Goal: Task Accomplishment & Management: Manage account settings

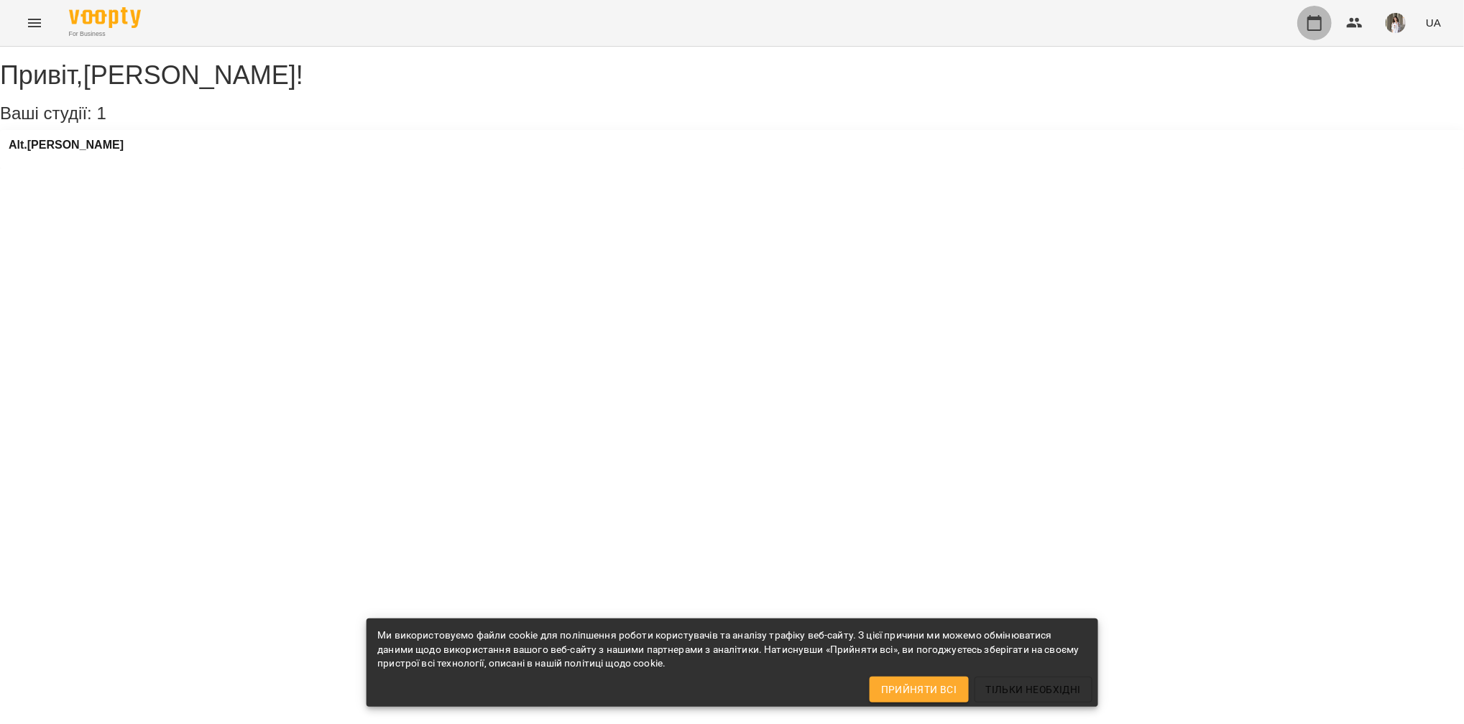
click at [1314, 21] on icon "button" at bounding box center [1314, 22] width 17 height 17
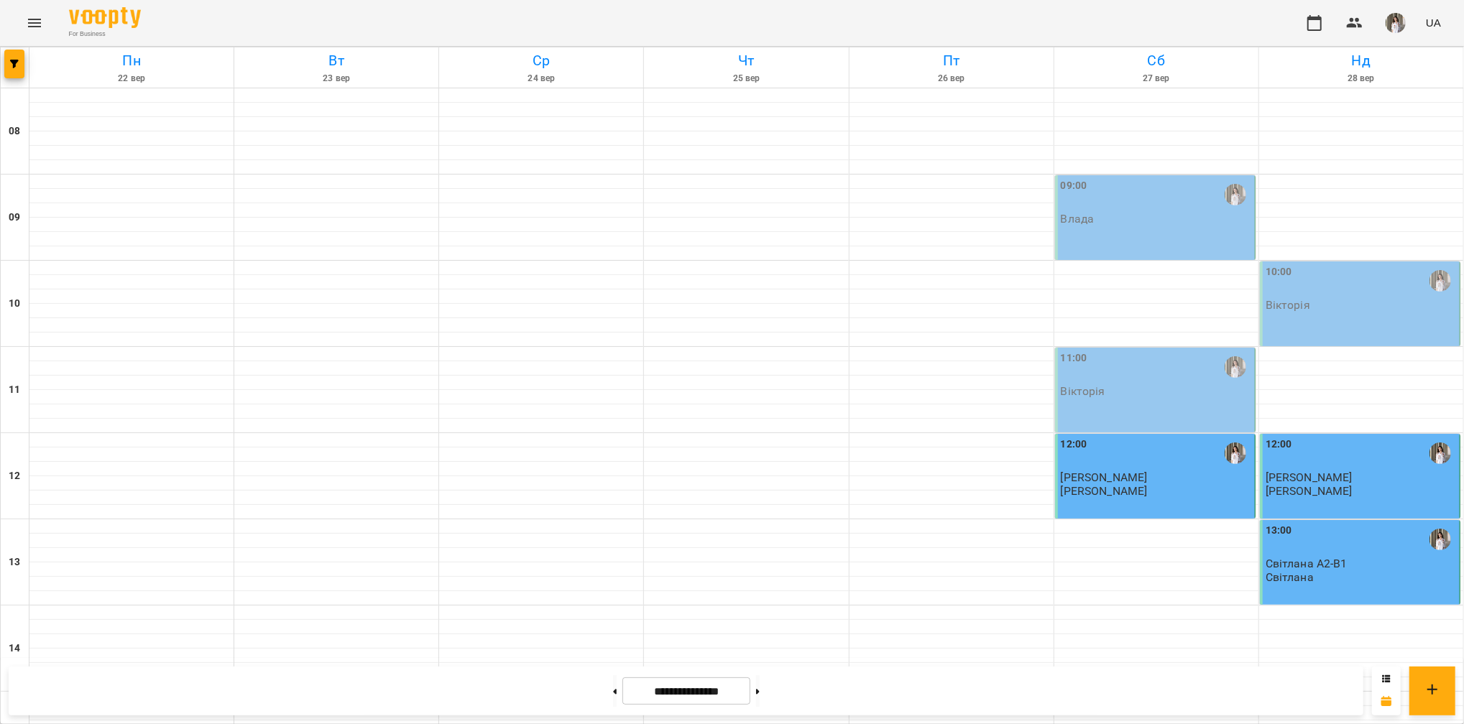
scroll to position [96, 0]
click at [613, 692] on button at bounding box center [615, 692] width 4 height 32
type input "**********"
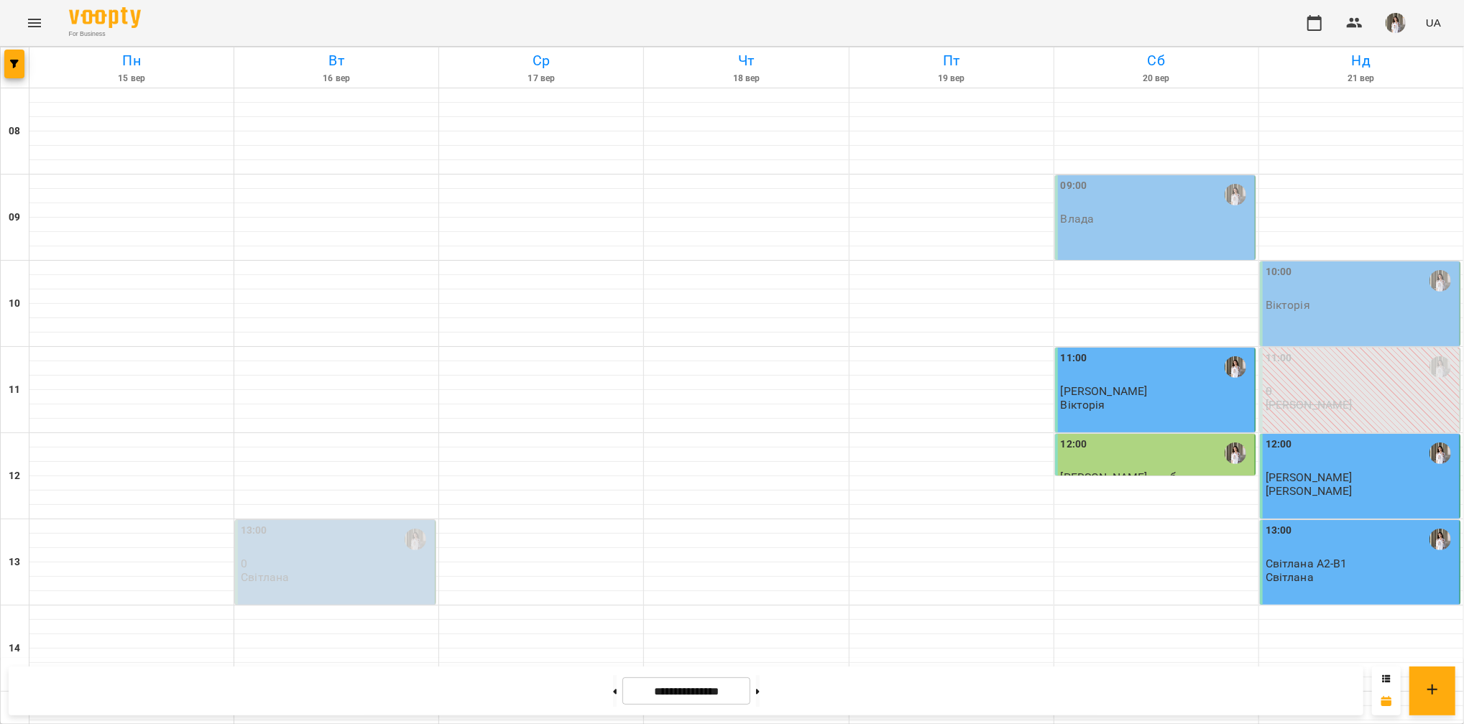
click at [1331, 264] on div "10:00" at bounding box center [1361, 280] width 191 height 33
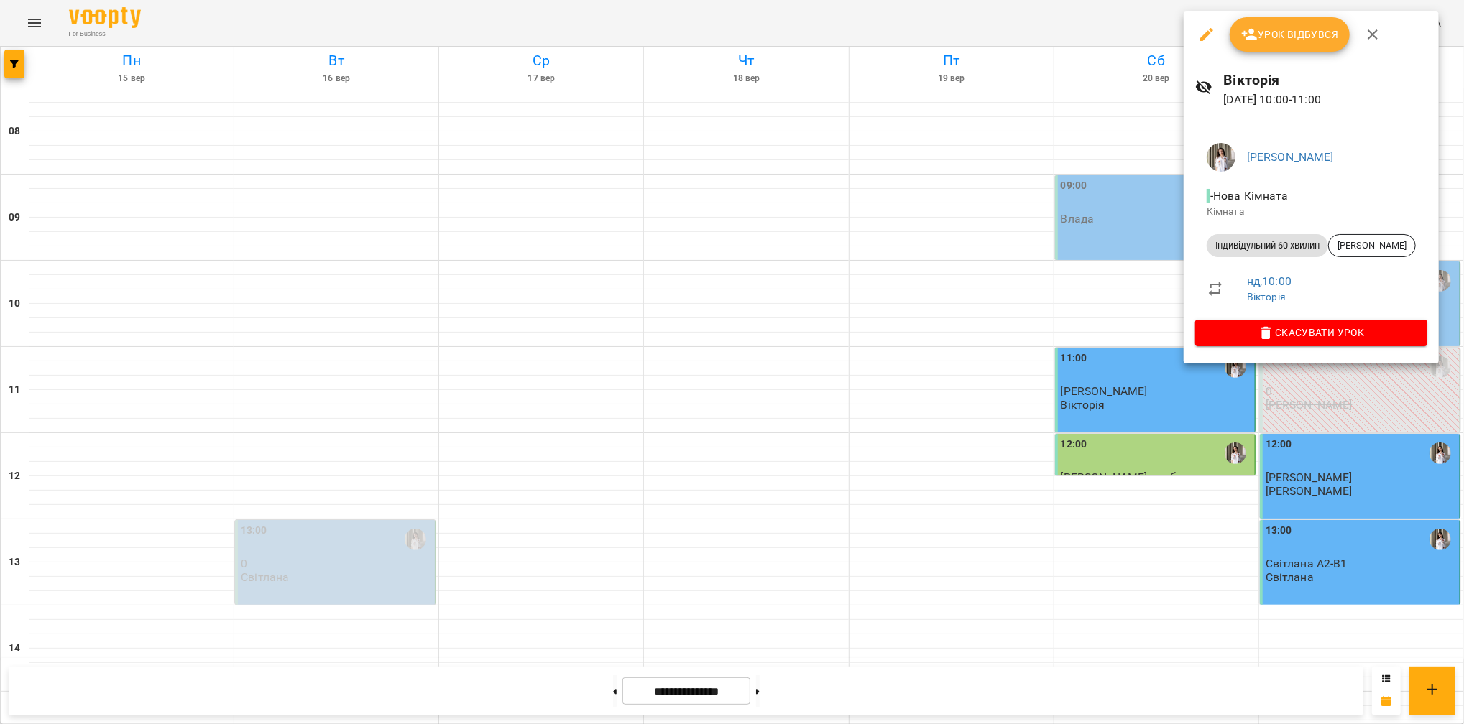
click at [1289, 19] on button "Урок відбувся" at bounding box center [1290, 34] width 121 height 34
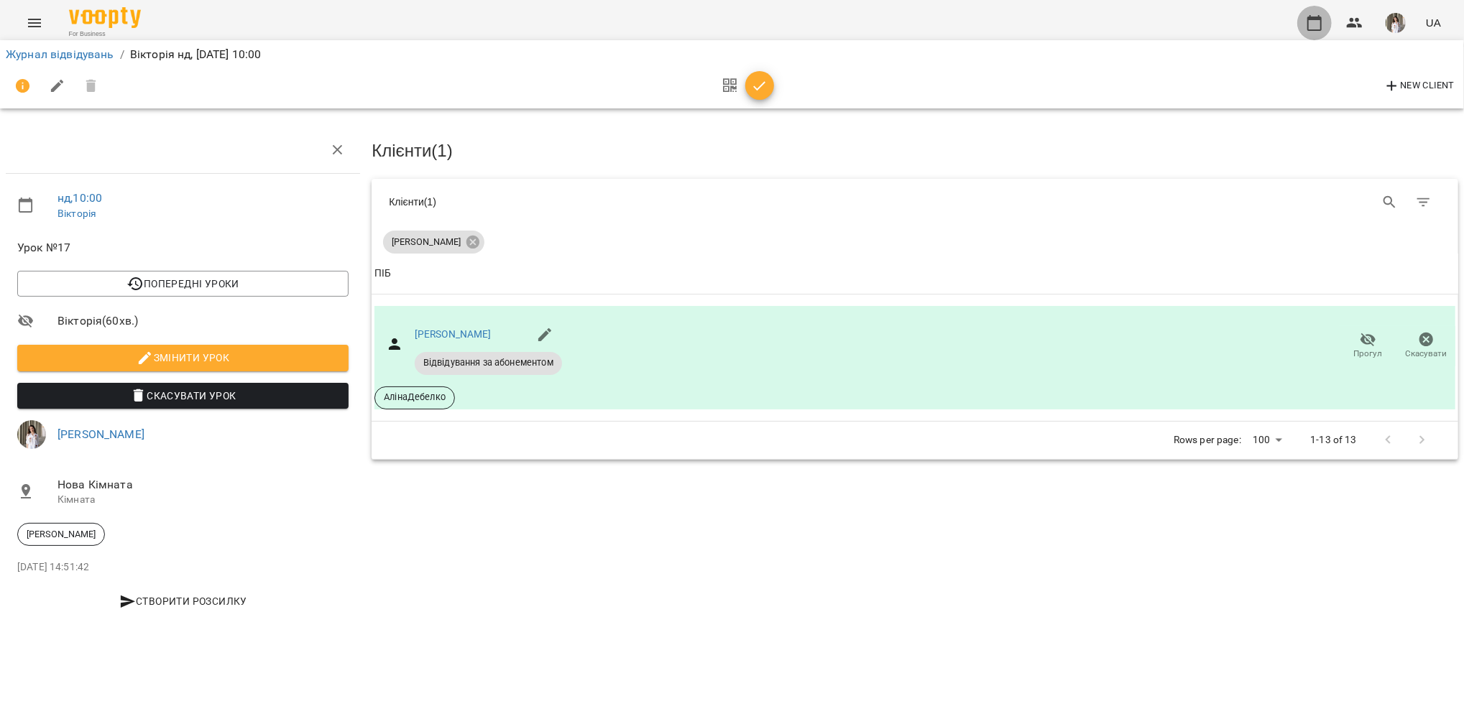
click at [1302, 30] on button "button" at bounding box center [1314, 23] width 34 height 34
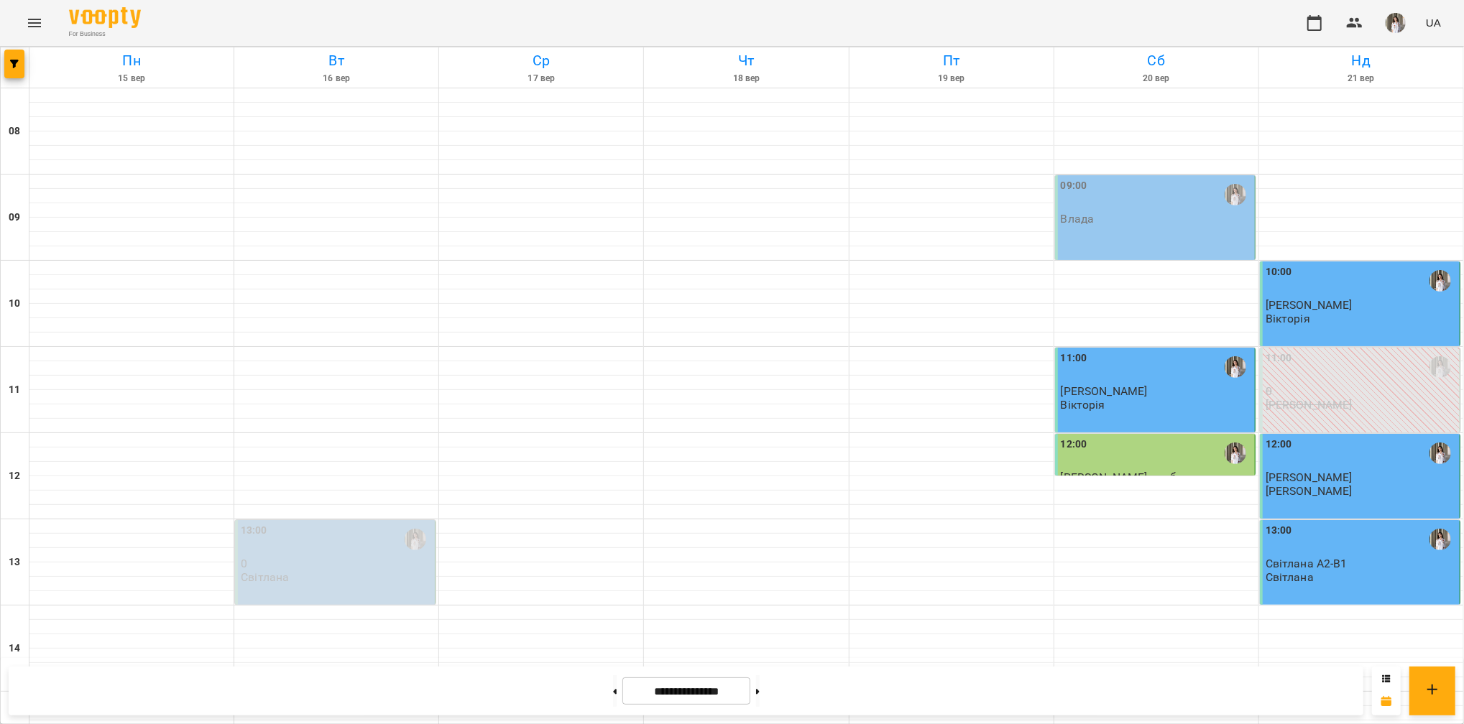
click at [1364, 561] on p "Світлана A2-B1" at bounding box center [1361, 564] width 191 height 12
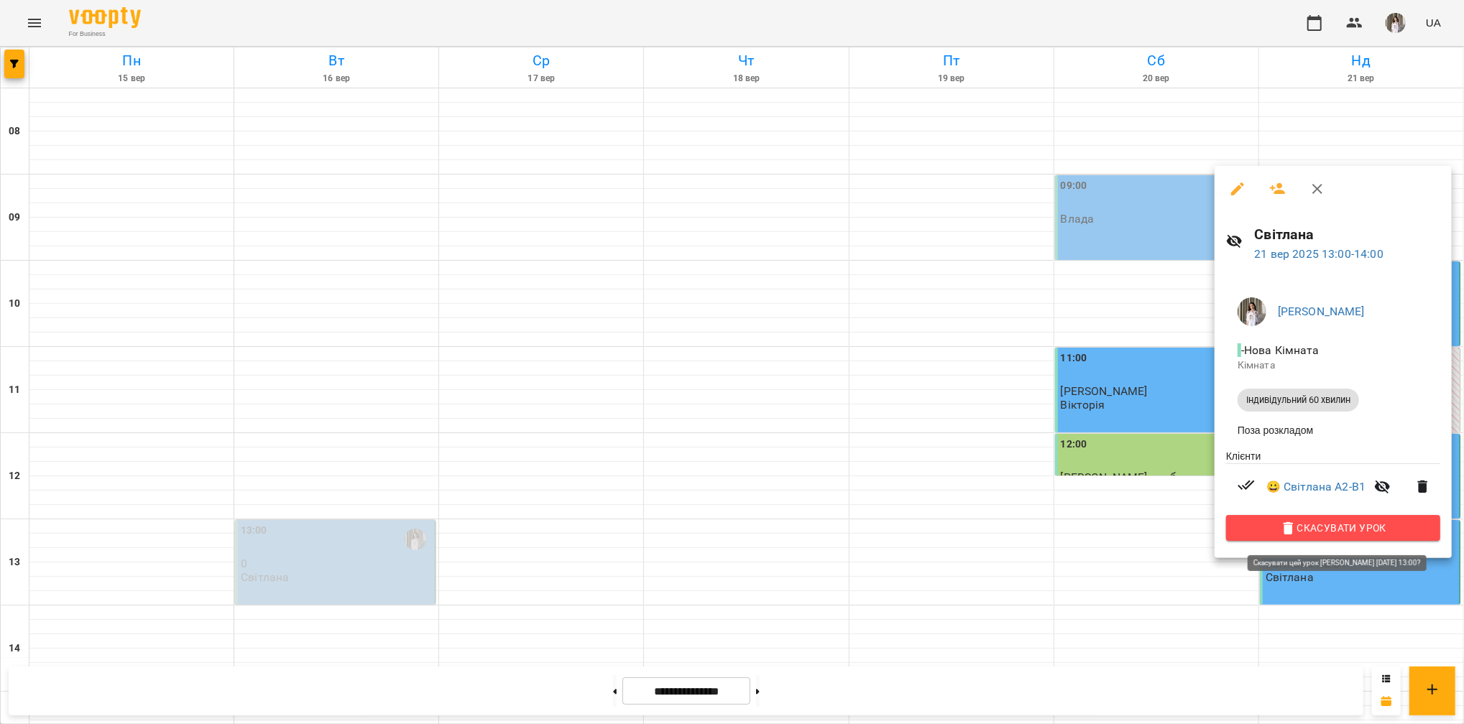
click at [1358, 537] on span "Скасувати Урок" at bounding box center [1333, 528] width 191 height 17
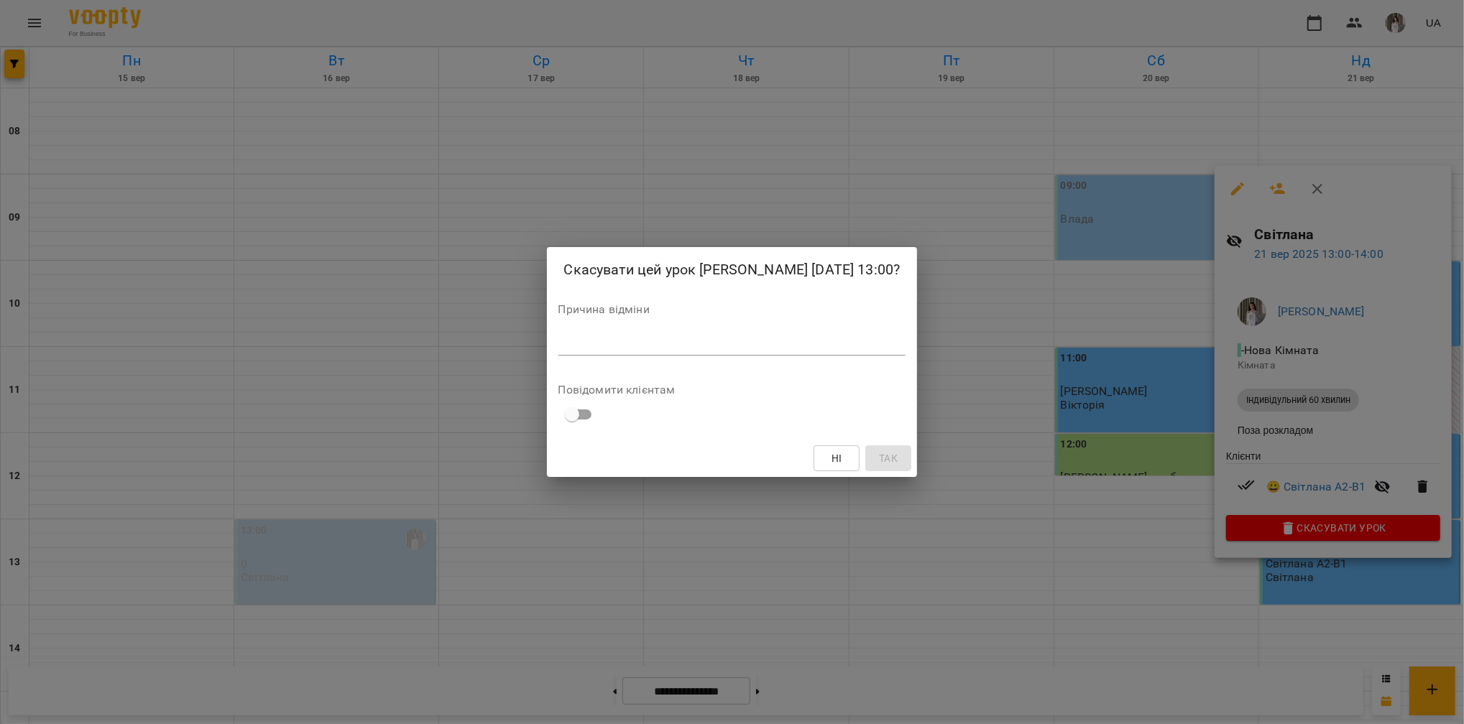
click at [751, 342] on textarea at bounding box center [732, 344] width 348 height 14
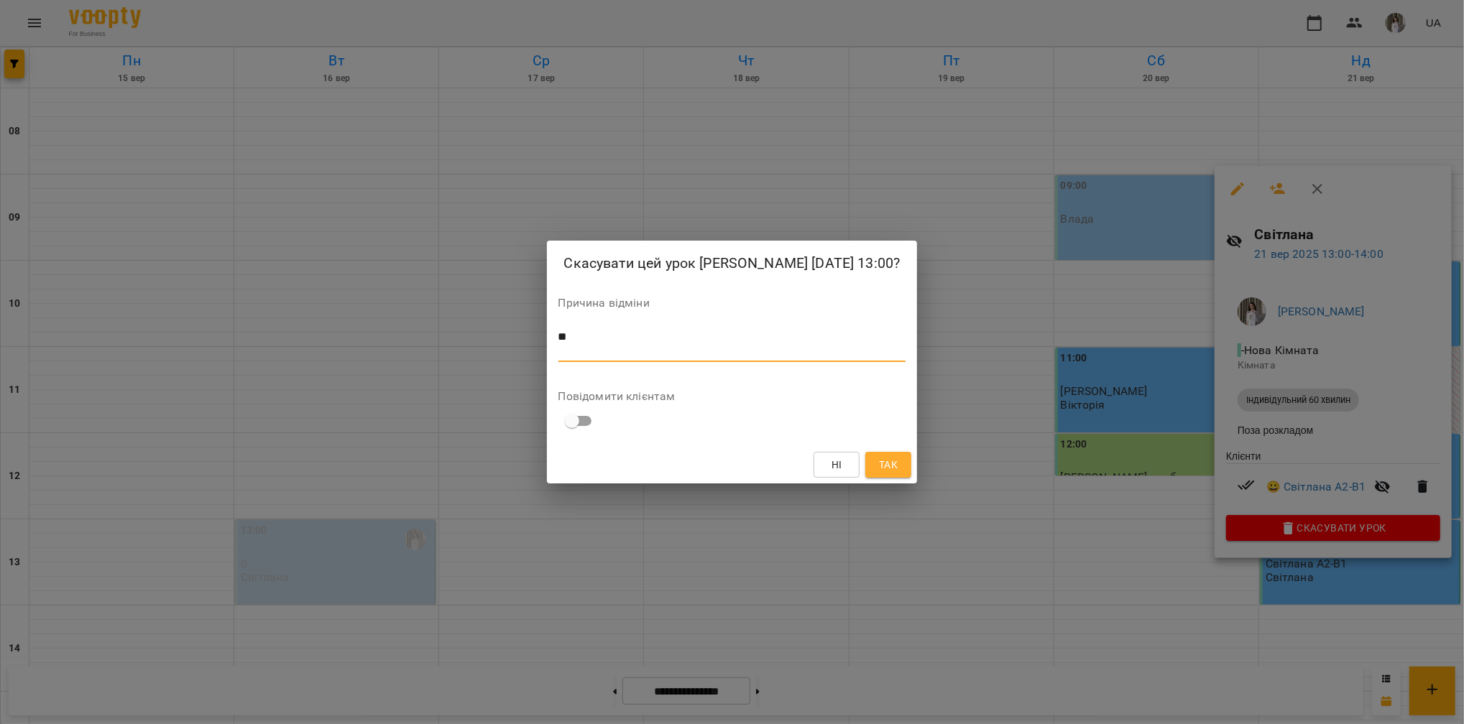
type textarea "*"
click at [879, 461] on span "Так" at bounding box center [888, 464] width 19 height 17
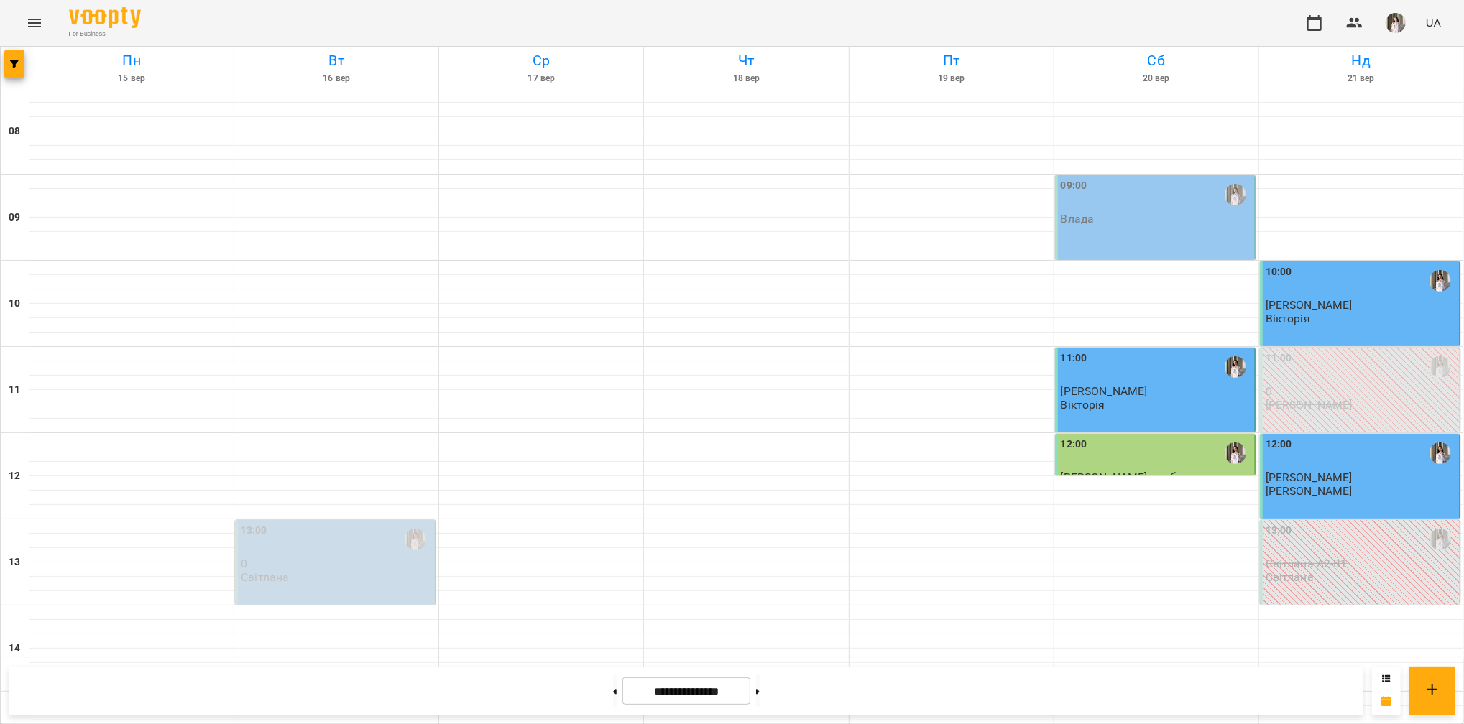
scroll to position [722, 0]
